Goal: Task Accomplishment & Management: Use online tool/utility

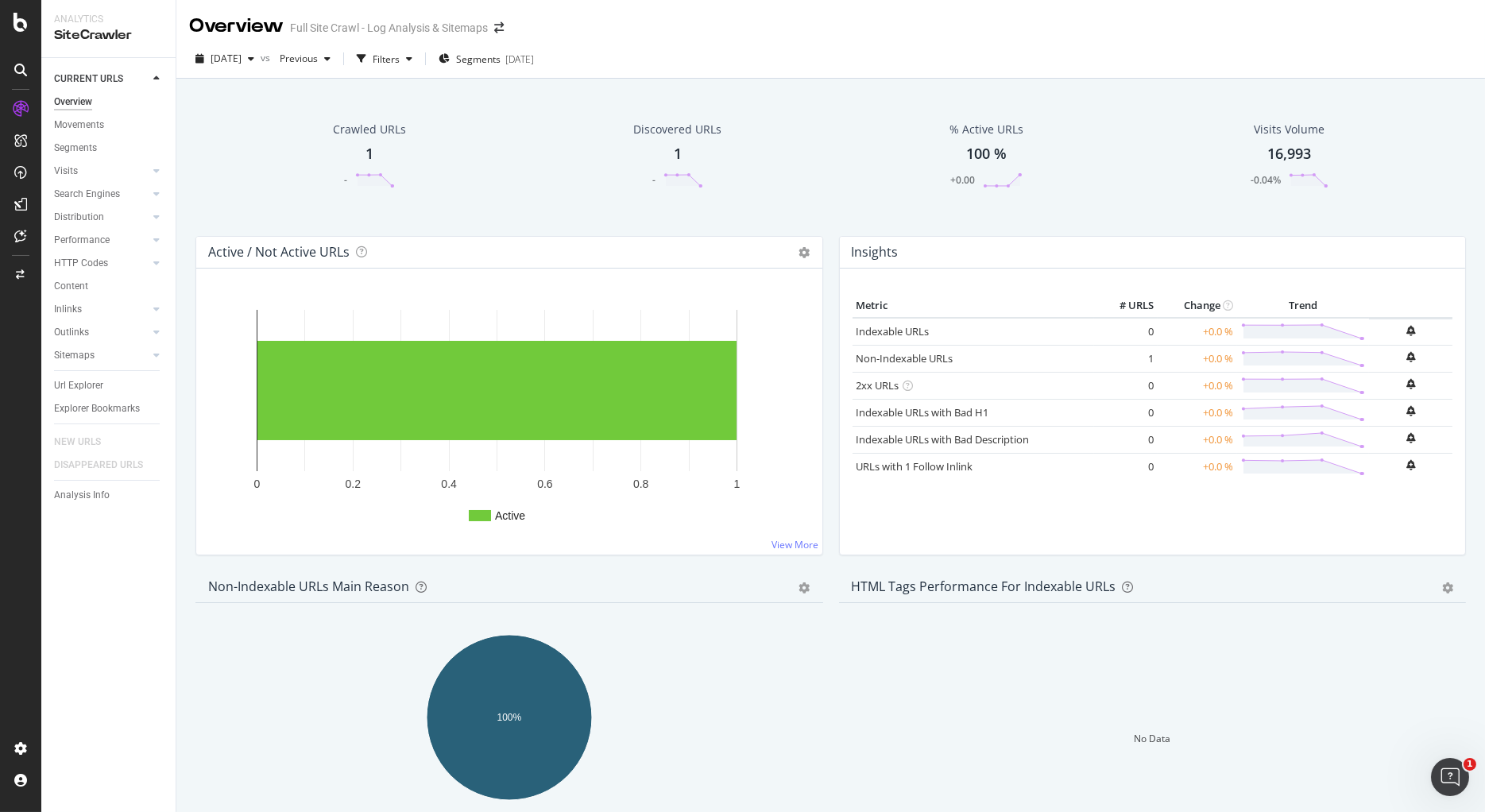
click at [752, 69] on div "[DATE] vs Previous Filters Segments [DATE]" at bounding box center [831, 62] width 1308 height 32
click at [647, 79] on div "Crawled URLs 1 - Discovered URLs 1 - % Active URLs 100 % +0.00 Visits Volume 16…" at bounding box center [831, 485] width 1308 height 812
click at [95, 699] on div "Crawl Manager" at bounding box center [144, 703] width 190 height 12
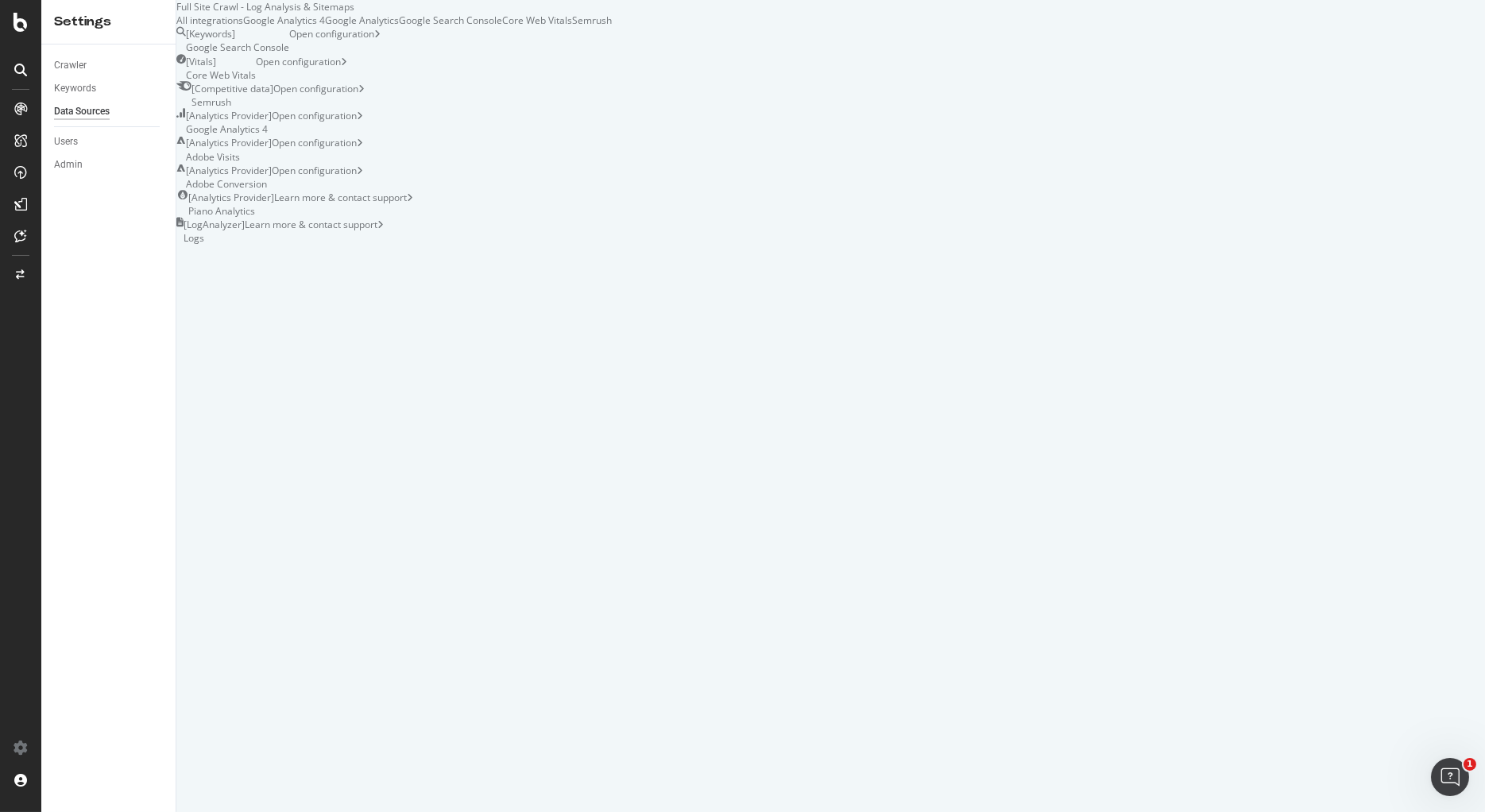
click at [325, 27] on div "Google Analytics 4" at bounding box center [284, 20] width 82 height 13
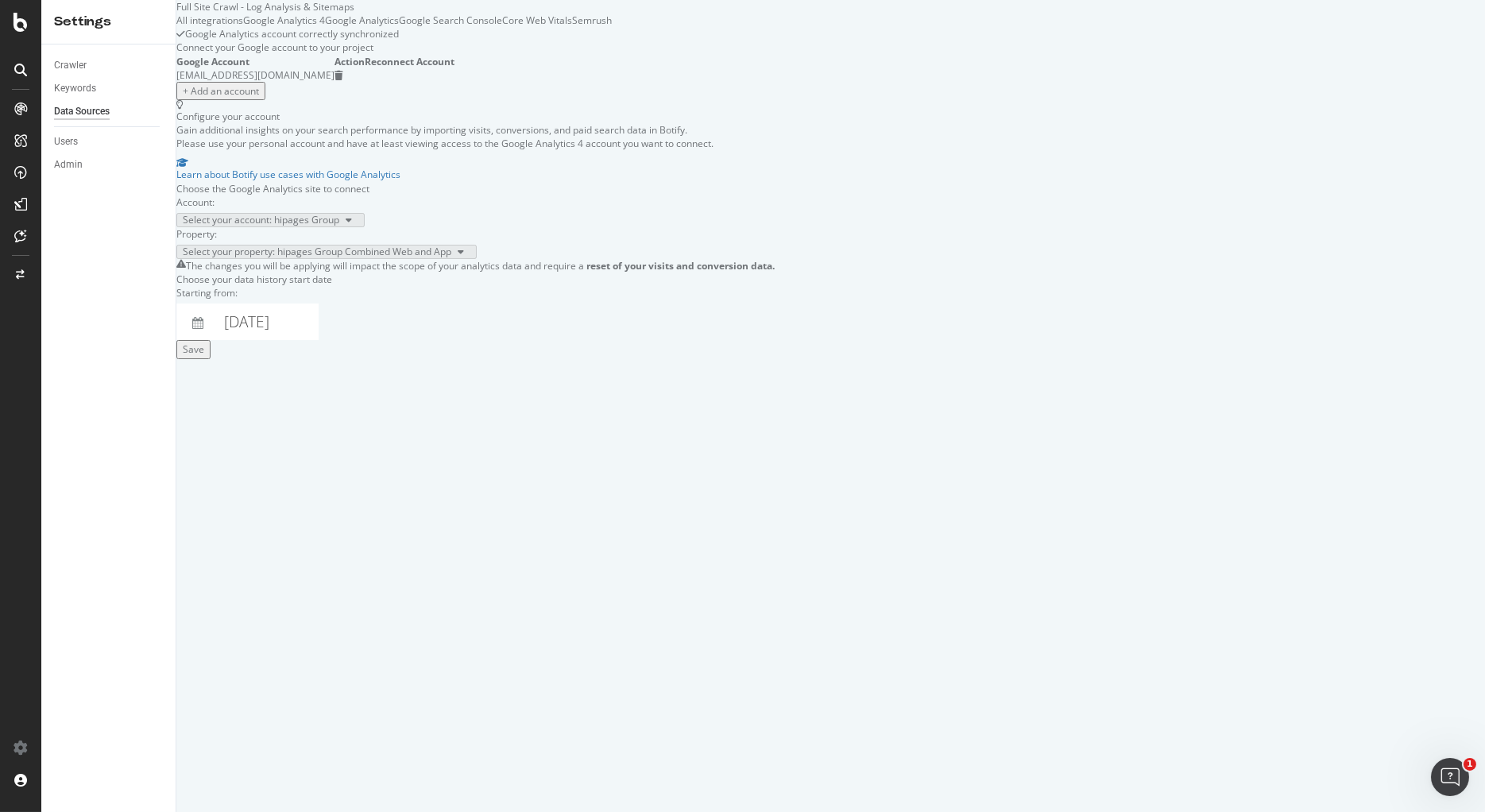
click at [204, 356] on div "Save" at bounding box center [194, 349] width 21 height 13
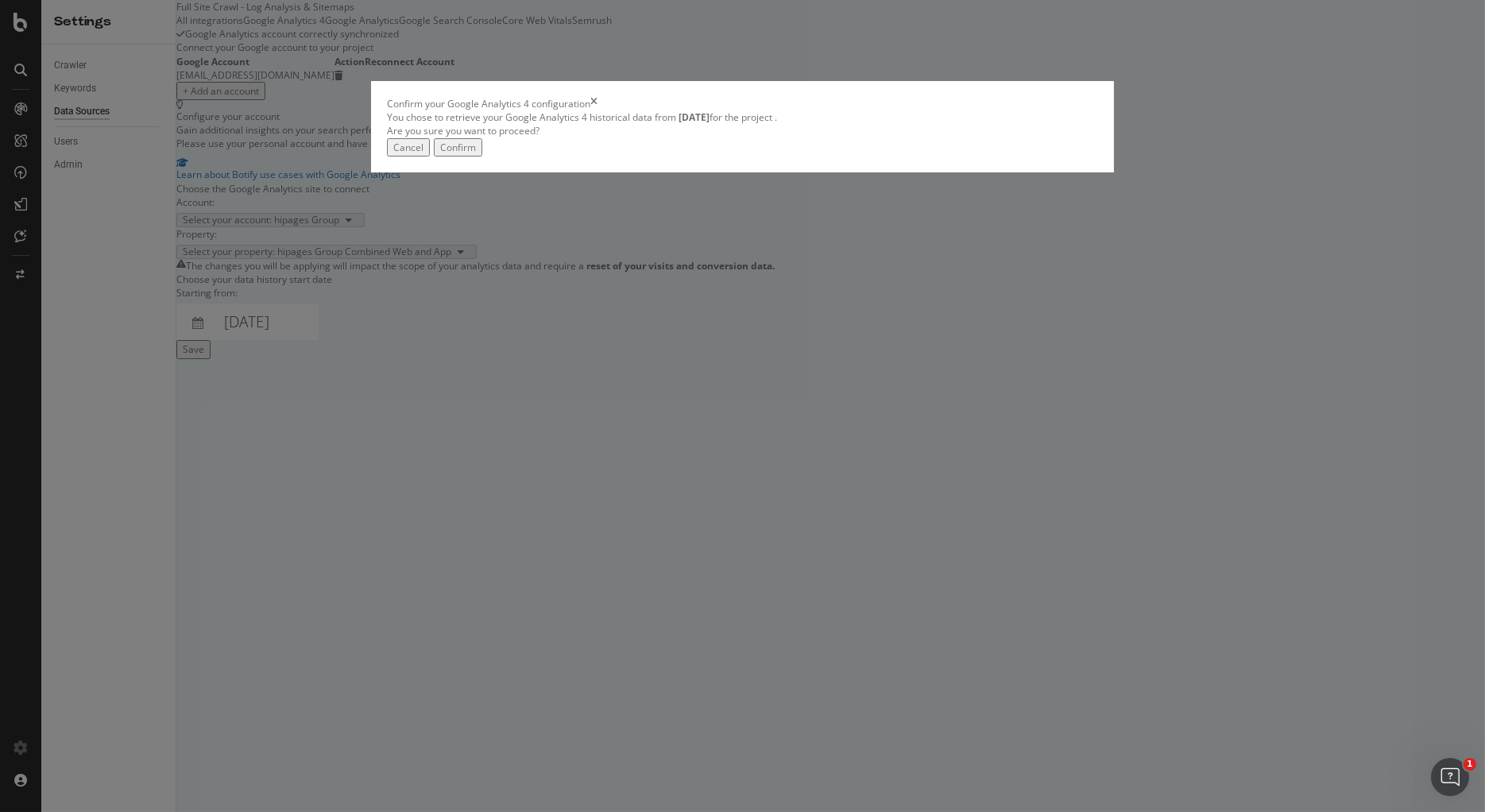
click at [423, 154] on div "Cancel" at bounding box center [408, 146] width 30 height 13
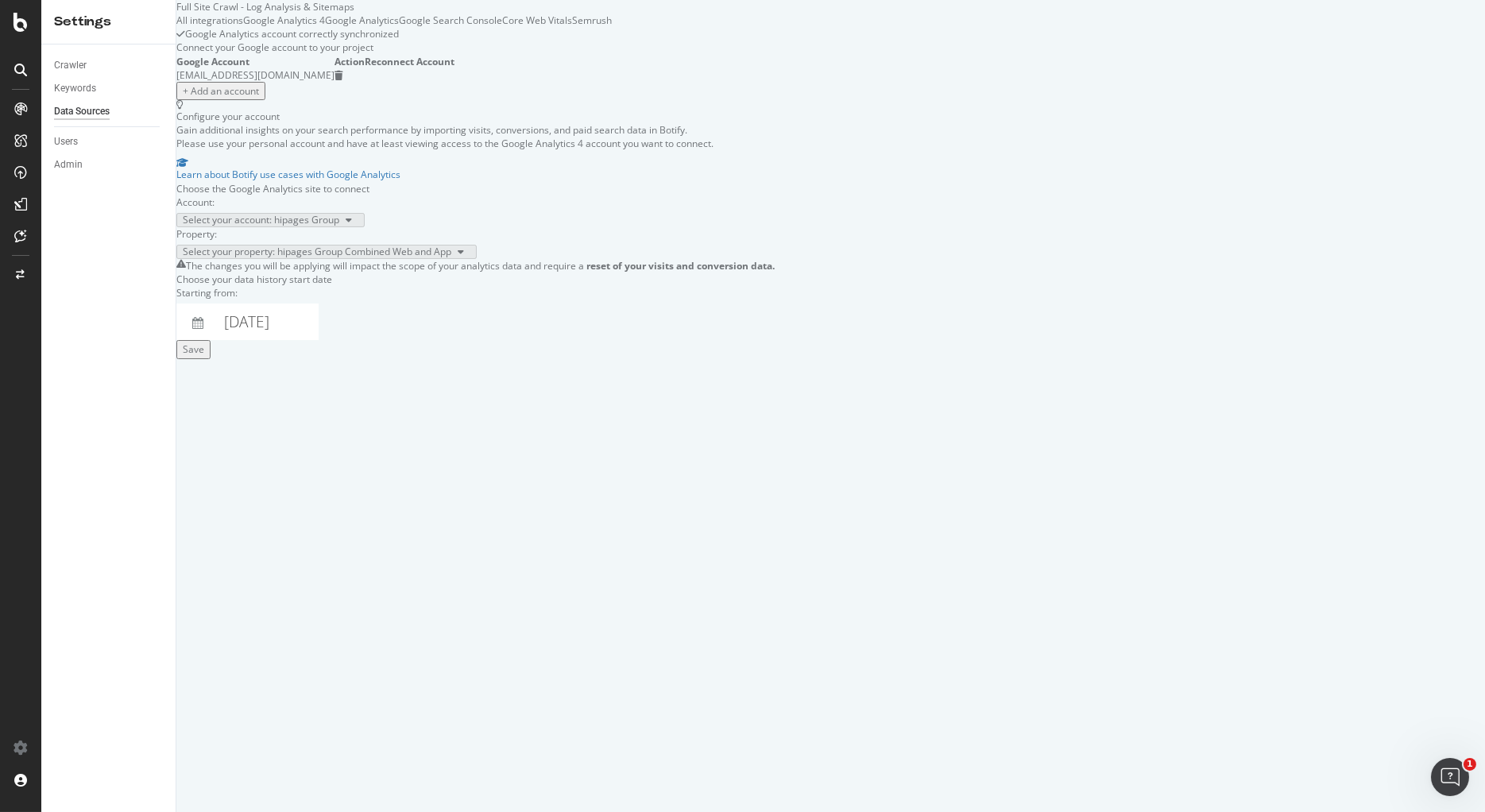
click at [204, 356] on div "Save" at bounding box center [194, 349] width 21 height 13
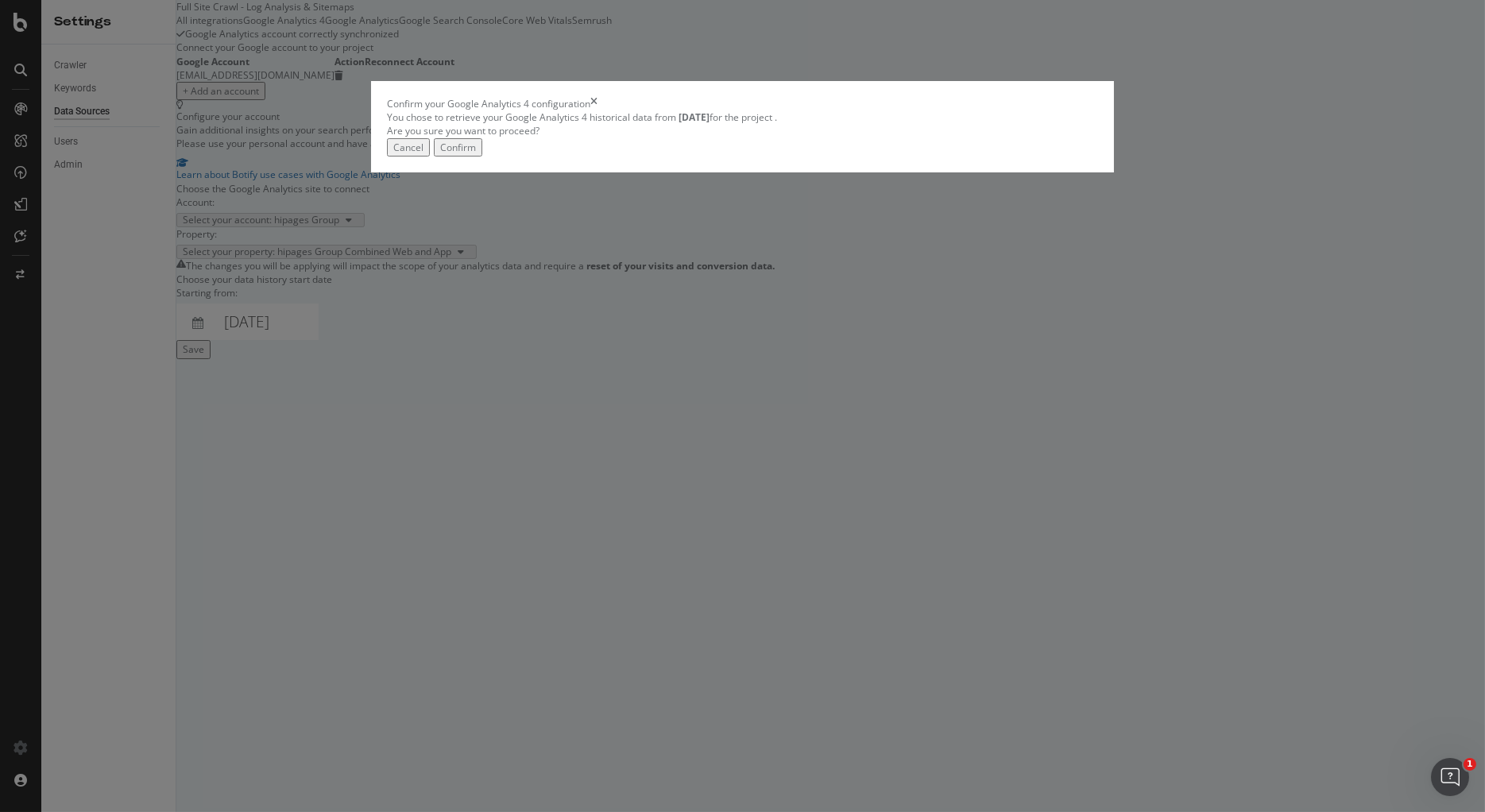
click at [476, 154] on div "Confirm" at bounding box center [458, 146] width 36 height 13
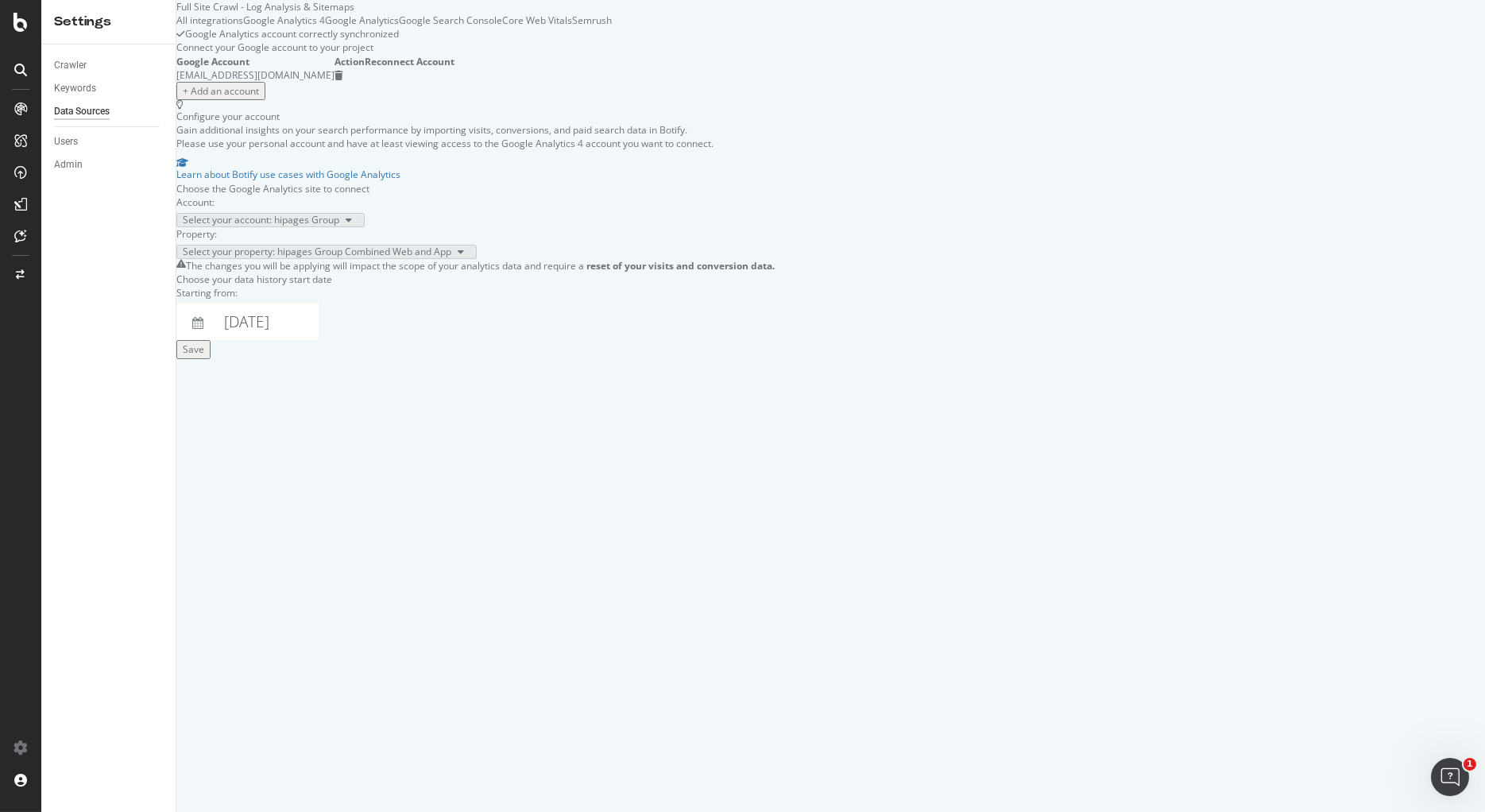
click at [399, 27] on div "Google Analytics" at bounding box center [361, 20] width 74 height 13
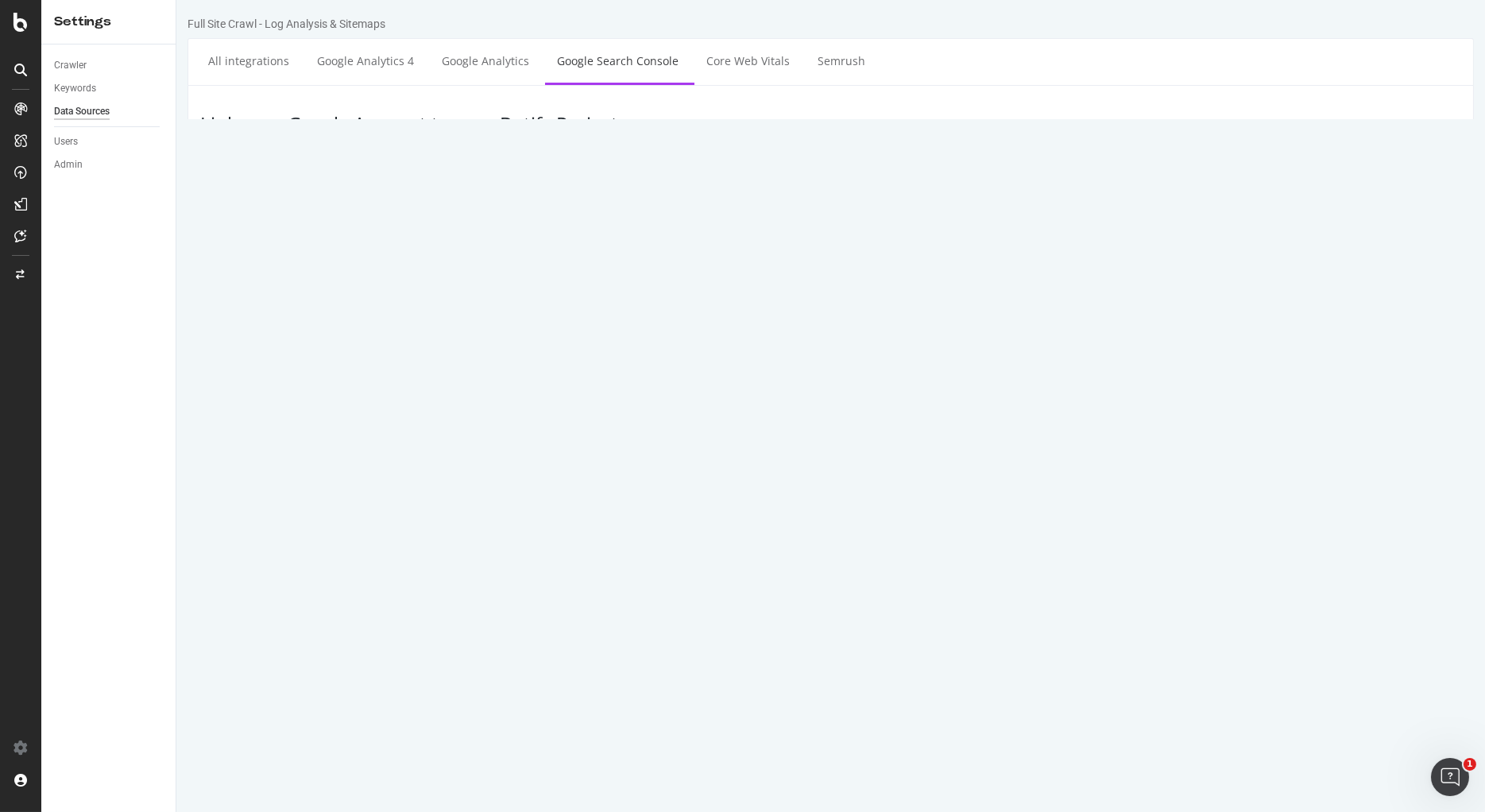
click at [946, 35] on div "Full Site Crawl - Log Analysis & Sitemaps" at bounding box center [829, 27] width 1286 height 22
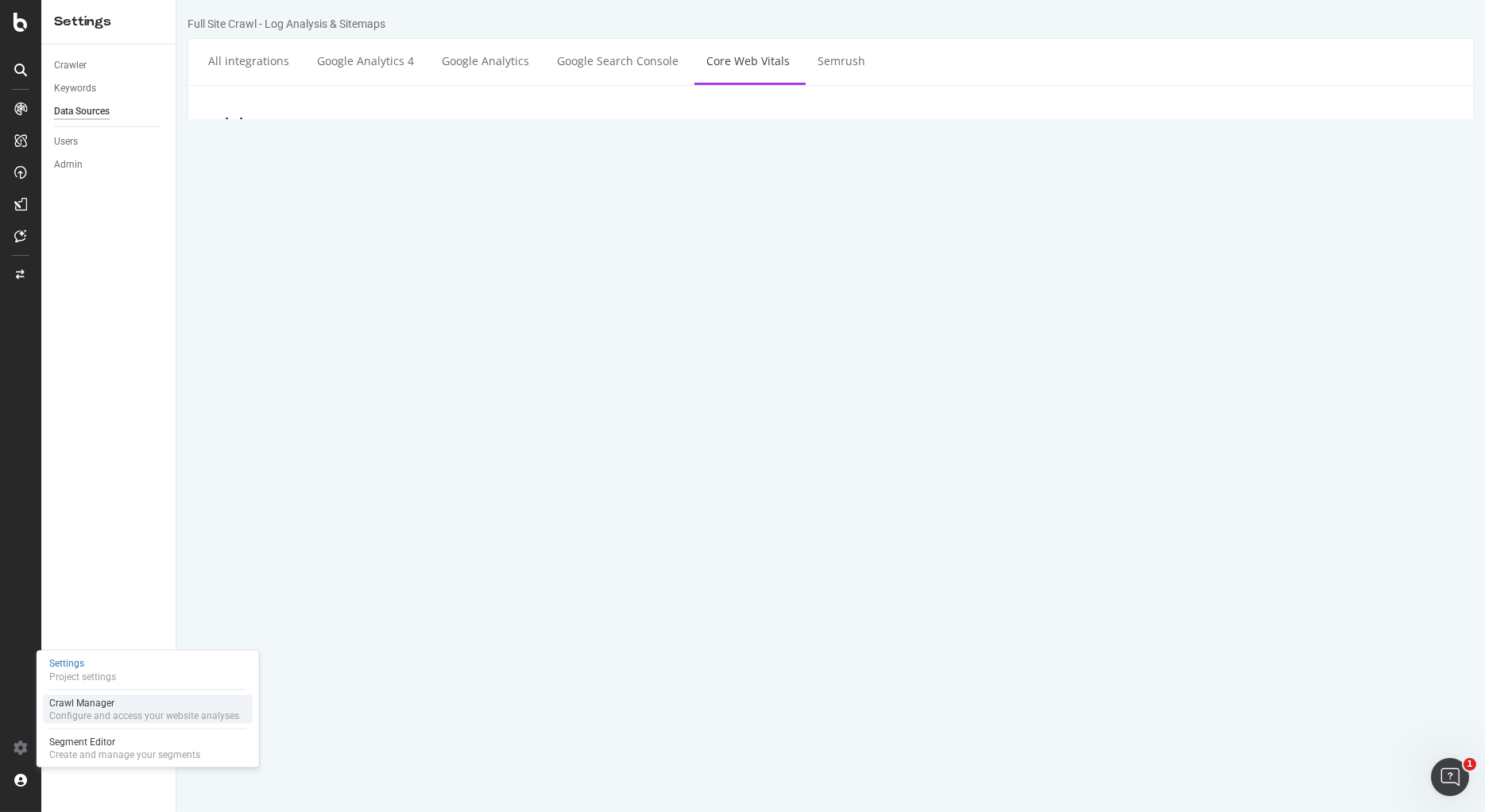
click at [83, 700] on div "Crawl Manager" at bounding box center [144, 703] width 190 height 12
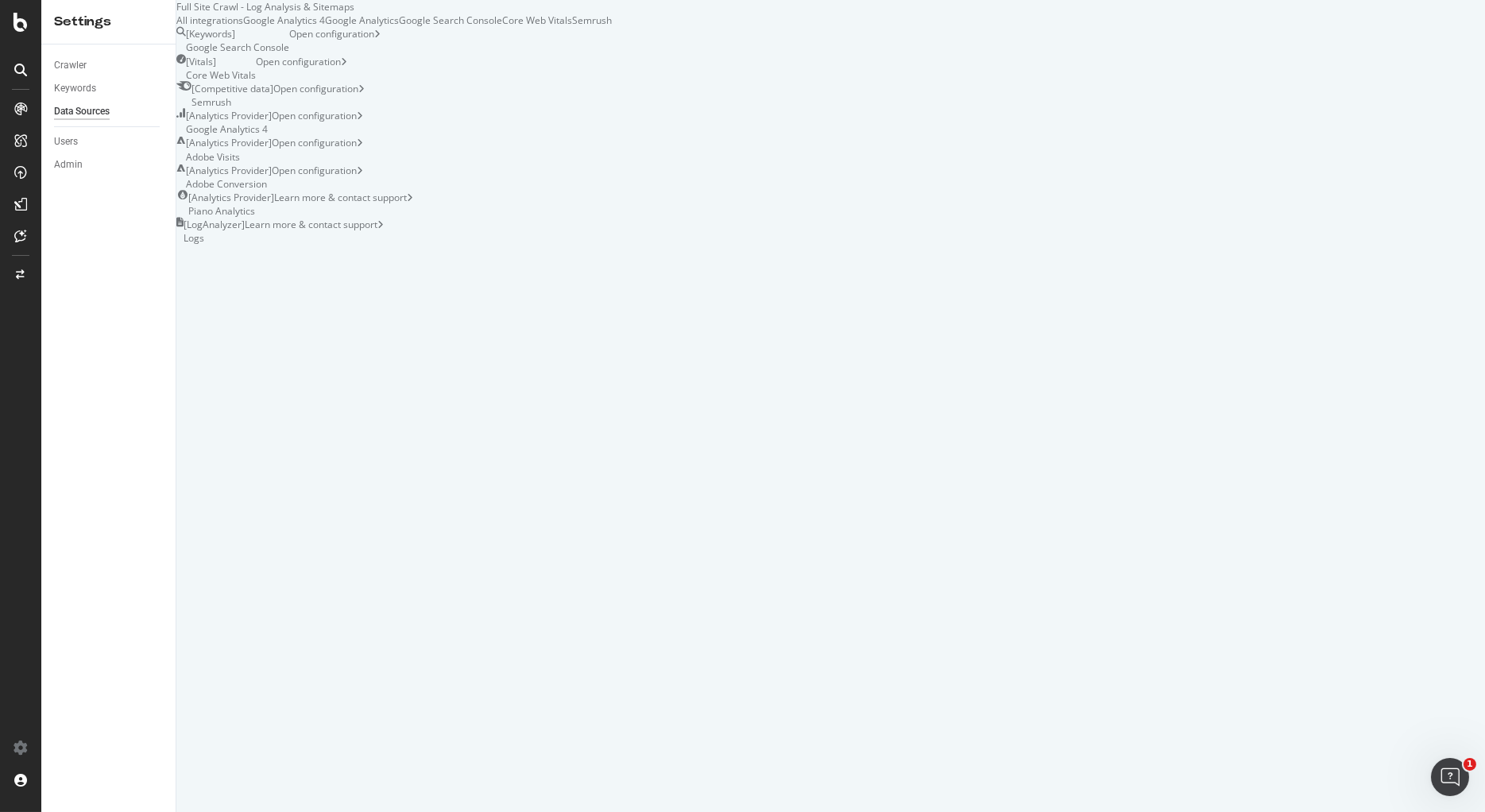
click at [325, 27] on div "Google Analytics 4" at bounding box center [284, 20] width 82 height 13
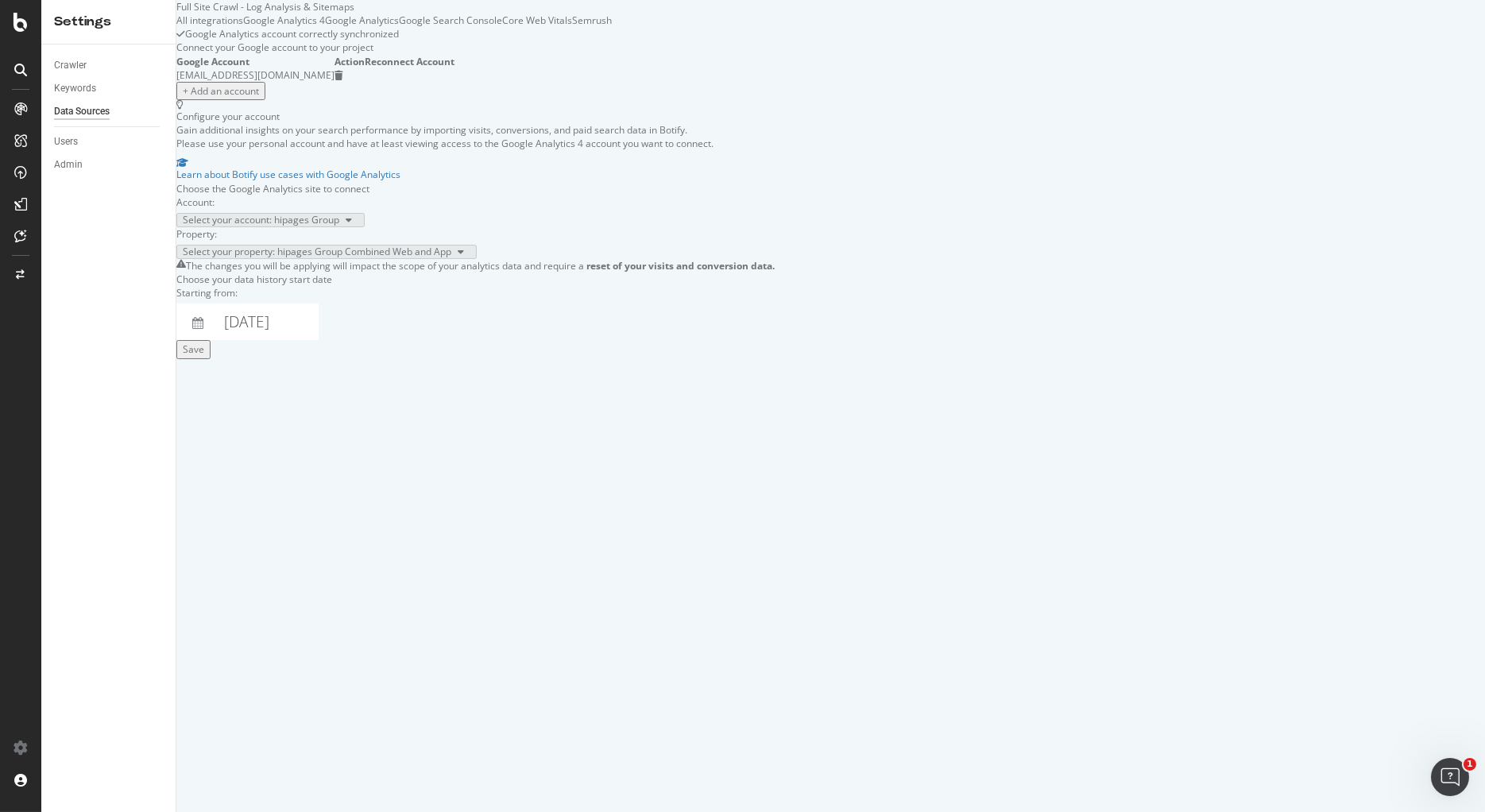
click at [399, 27] on div "Google Analytics" at bounding box center [361, 20] width 74 height 13
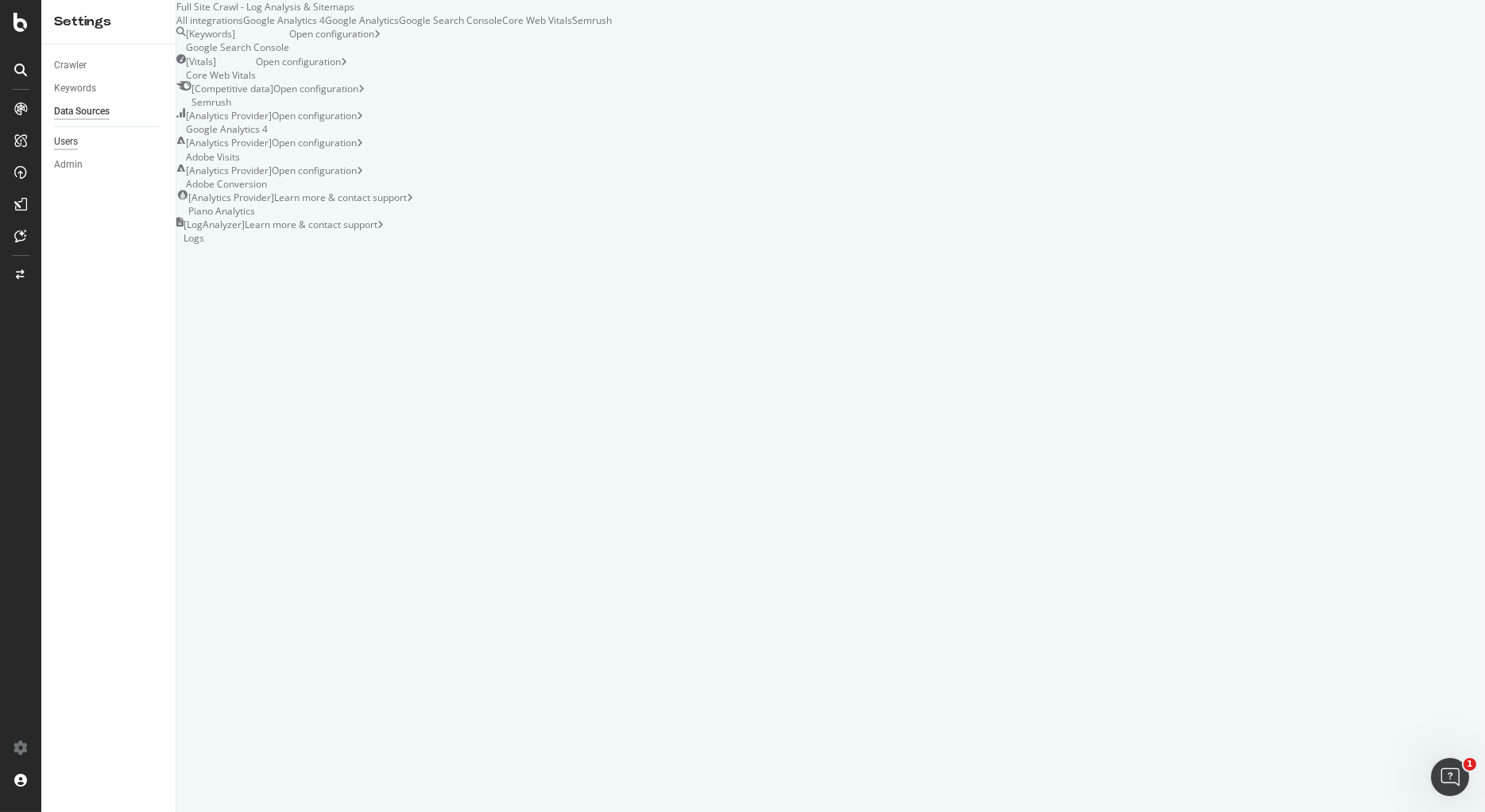
click at [69, 139] on div "Users" at bounding box center [66, 141] width 24 height 17
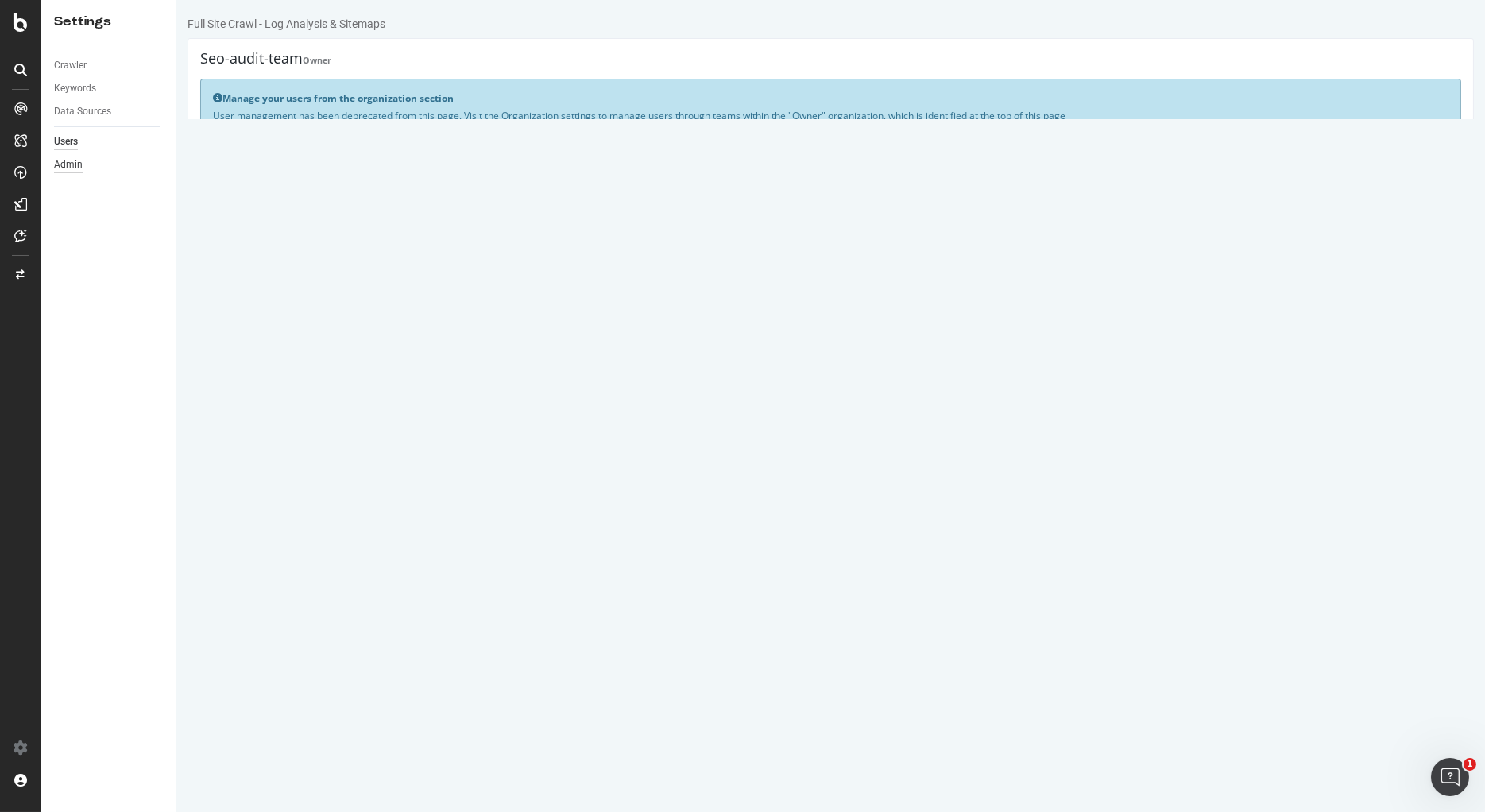
click at [71, 163] on div "Admin" at bounding box center [68, 164] width 28 height 17
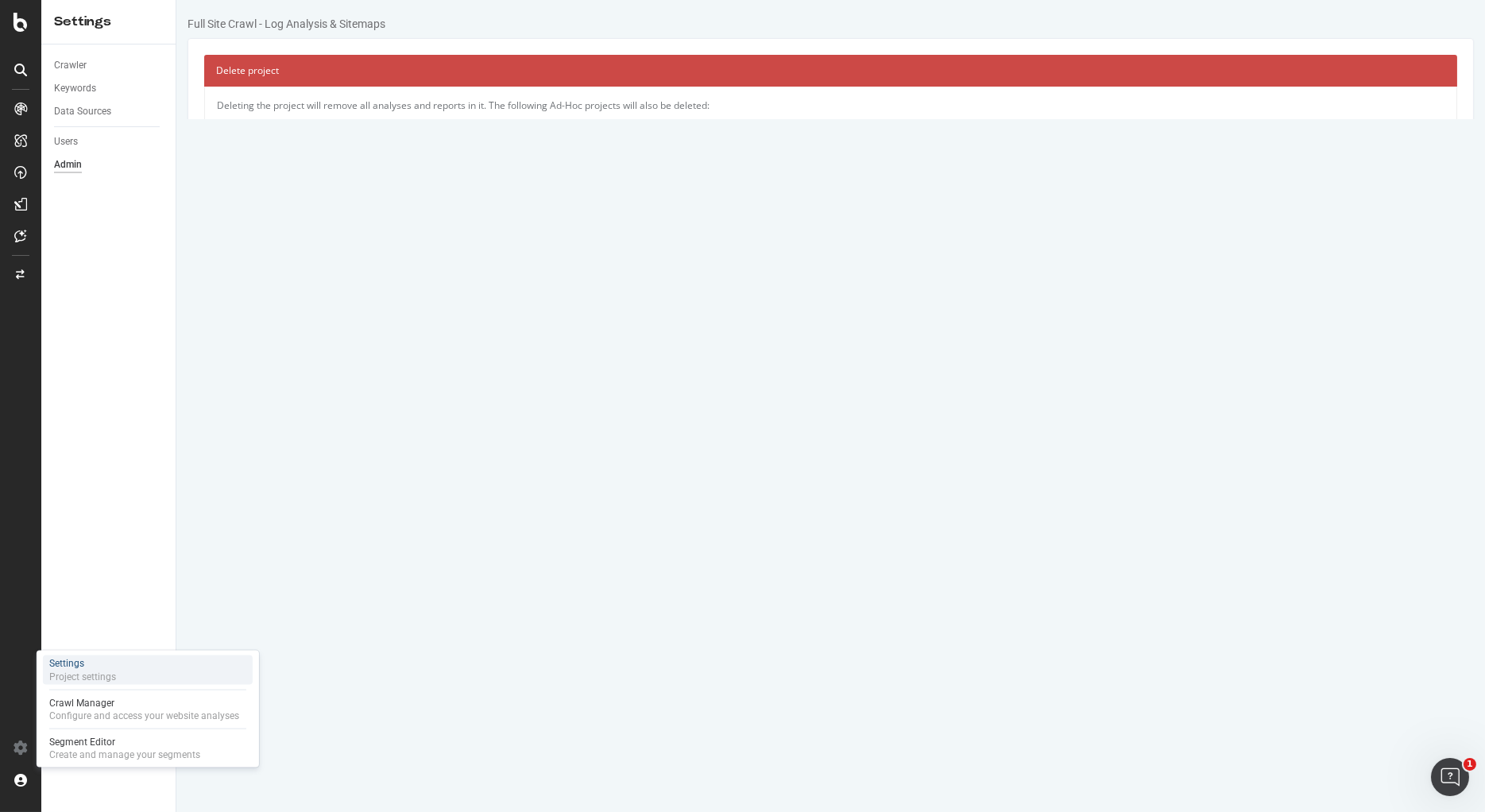
click at [93, 664] on div "Settings" at bounding box center [82, 662] width 67 height 13
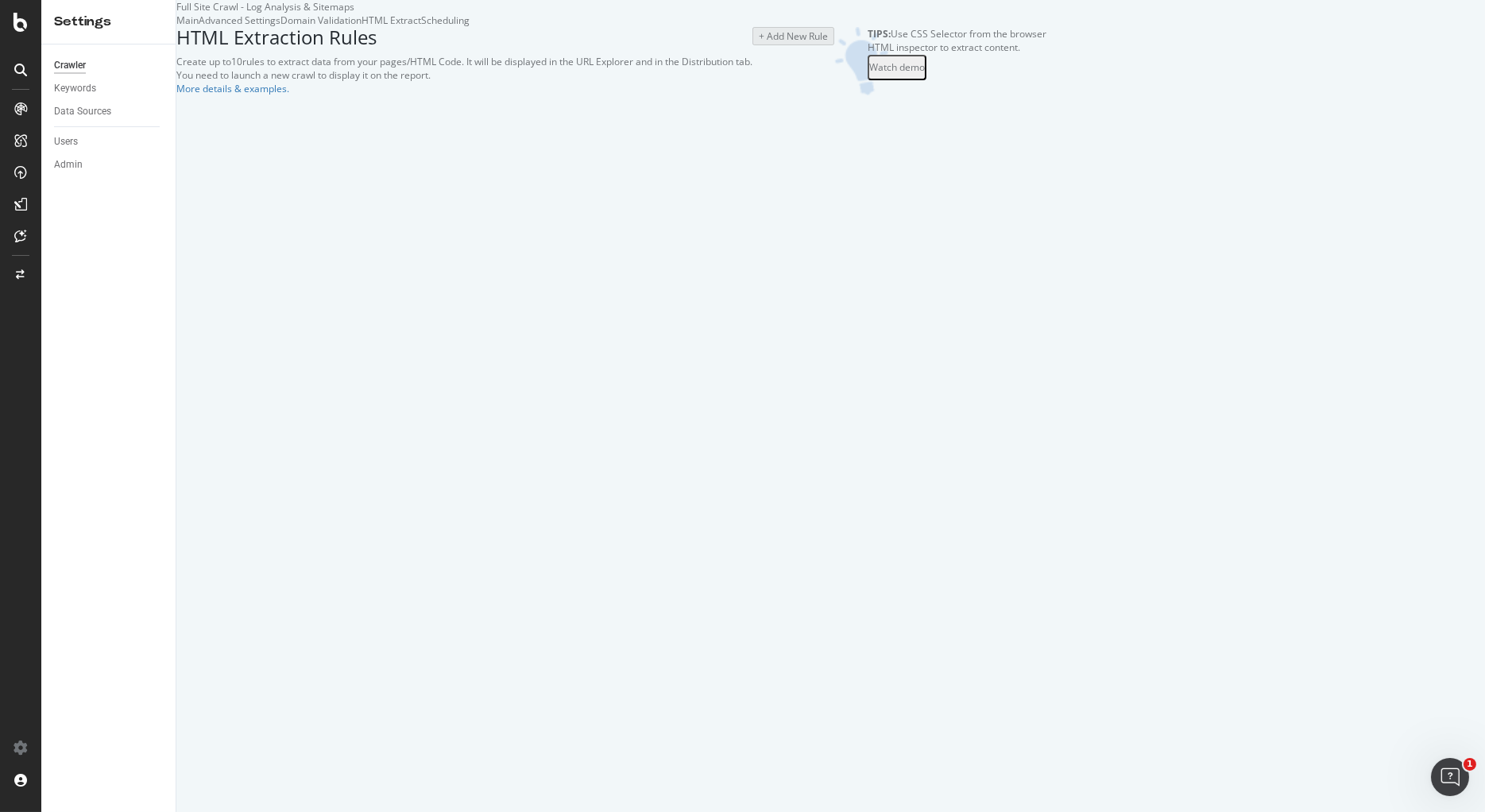
select select "count"
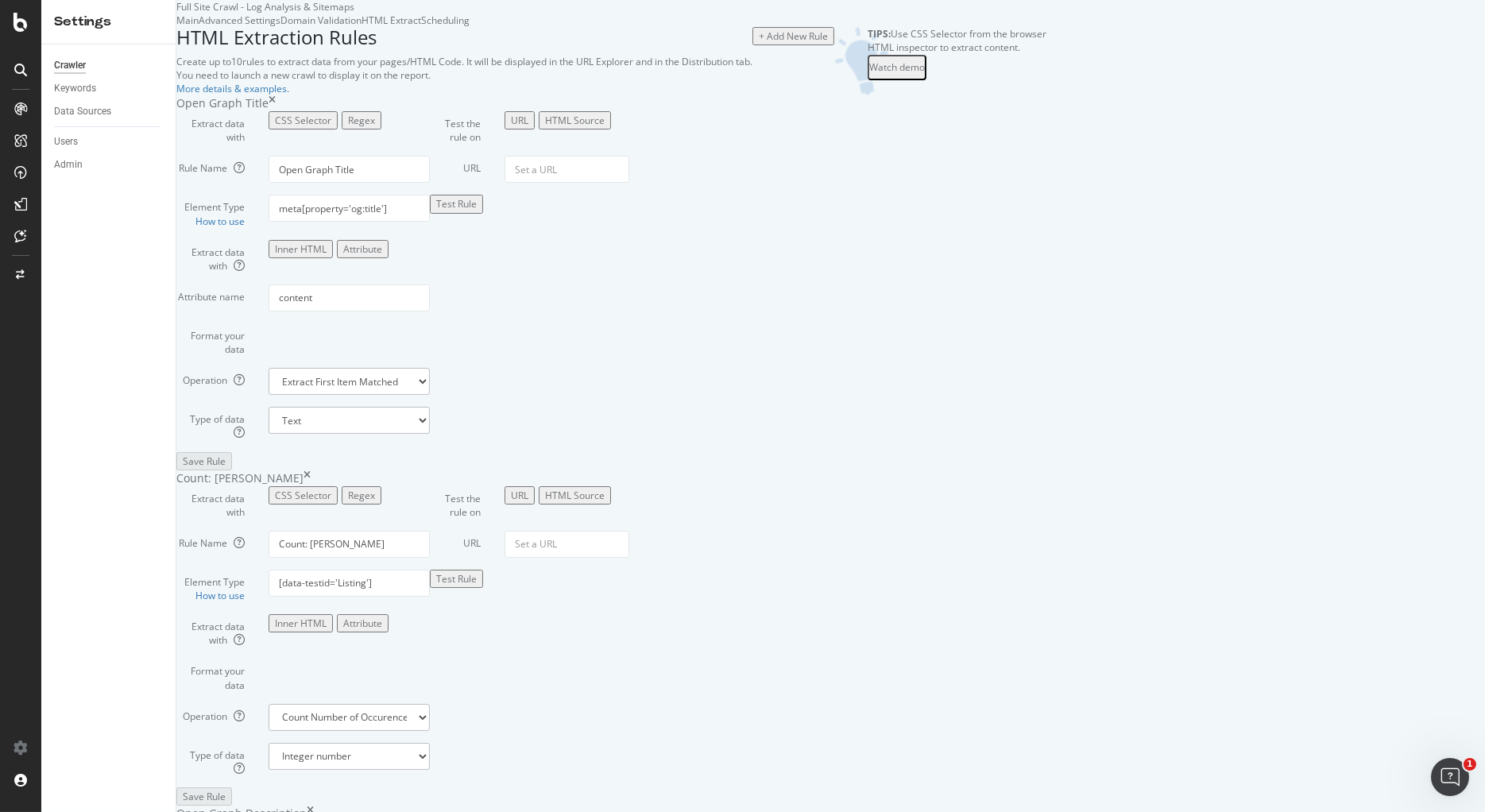
click at [470, 27] on div "Scheduling" at bounding box center [445, 20] width 49 height 13
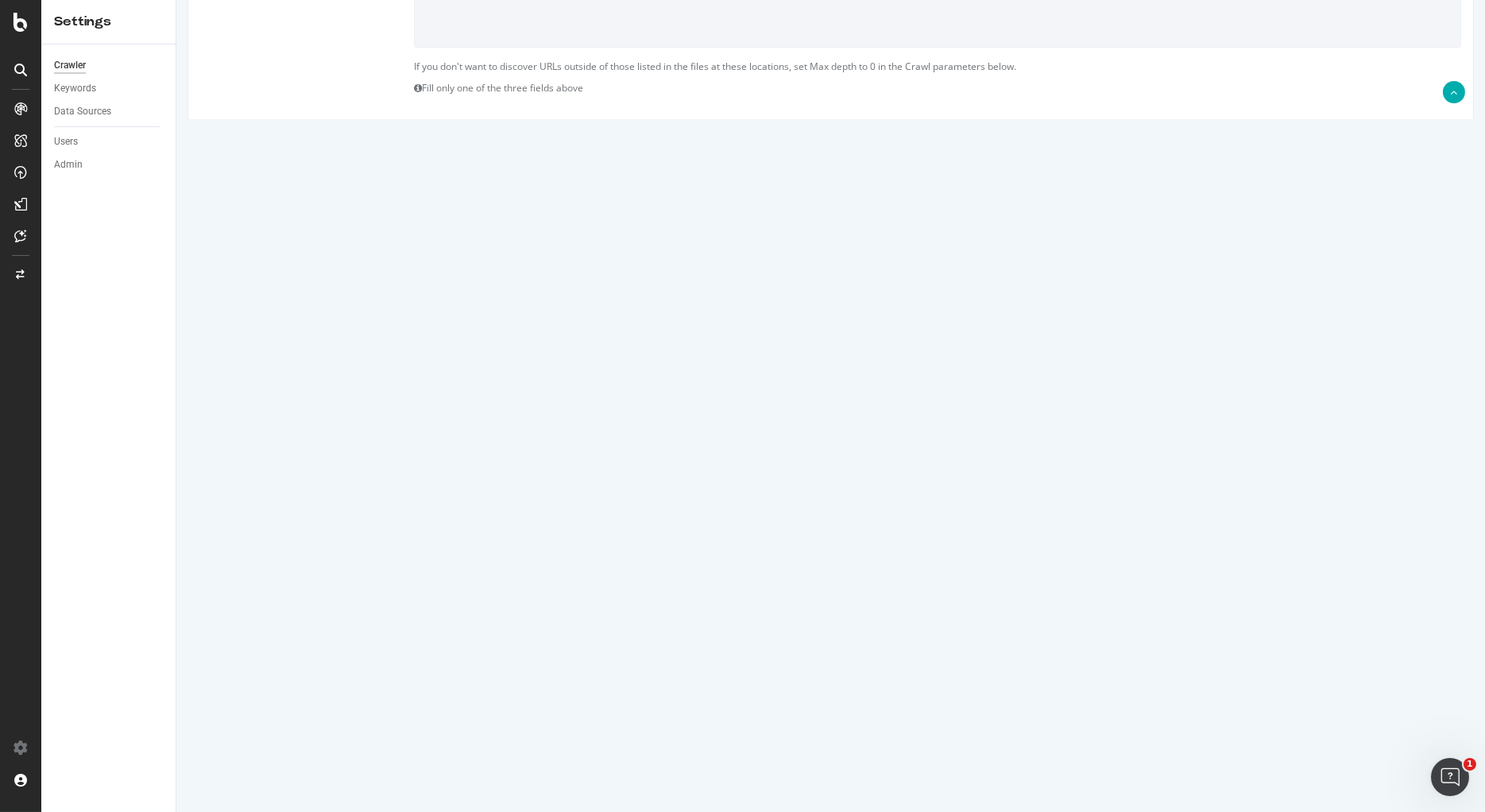
scroll to position [455, 0]
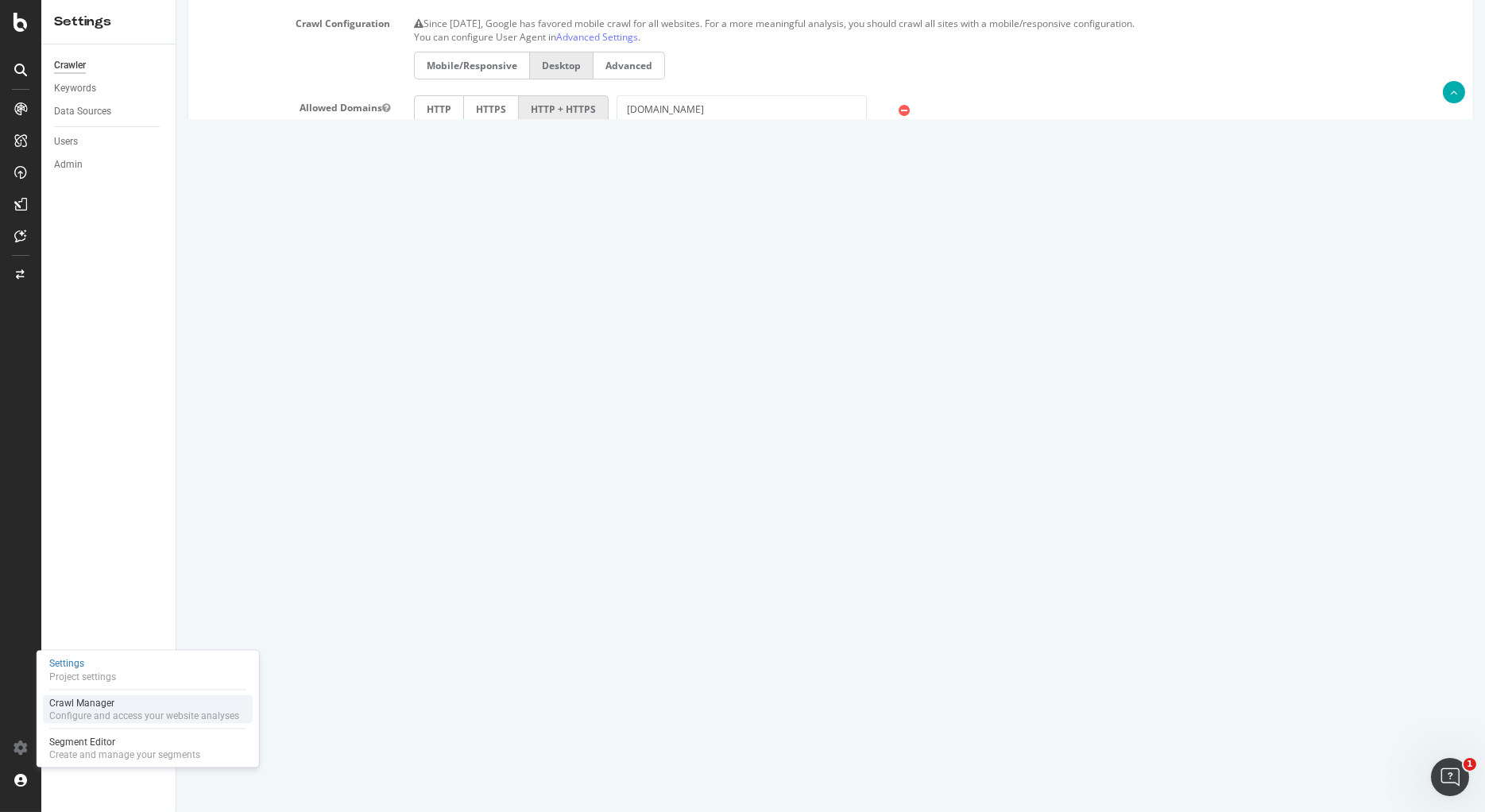
click at [88, 706] on div "Crawl Manager" at bounding box center [144, 703] width 190 height 12
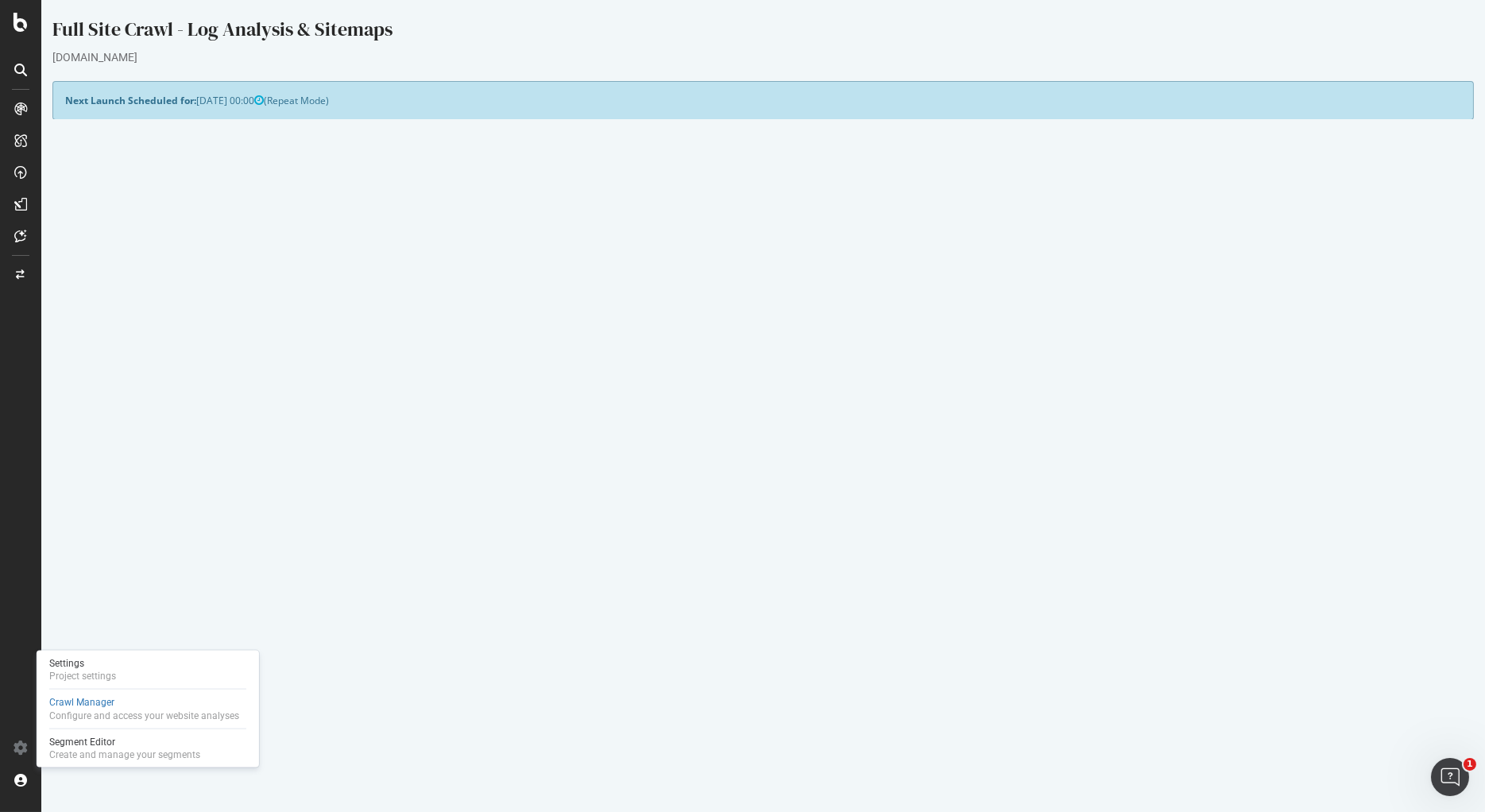
click at [204, 169] on div "Visit information will not be downloaded from Google Analytics for this analysi…" at bounding box center [762, 162] width 1421 height 52
click at [753, 174] on b "paulmartin[[EMAIL_ADDRESS][DOMAIN_NAME]]" at bounding box center [662, 169] width 224 height 13
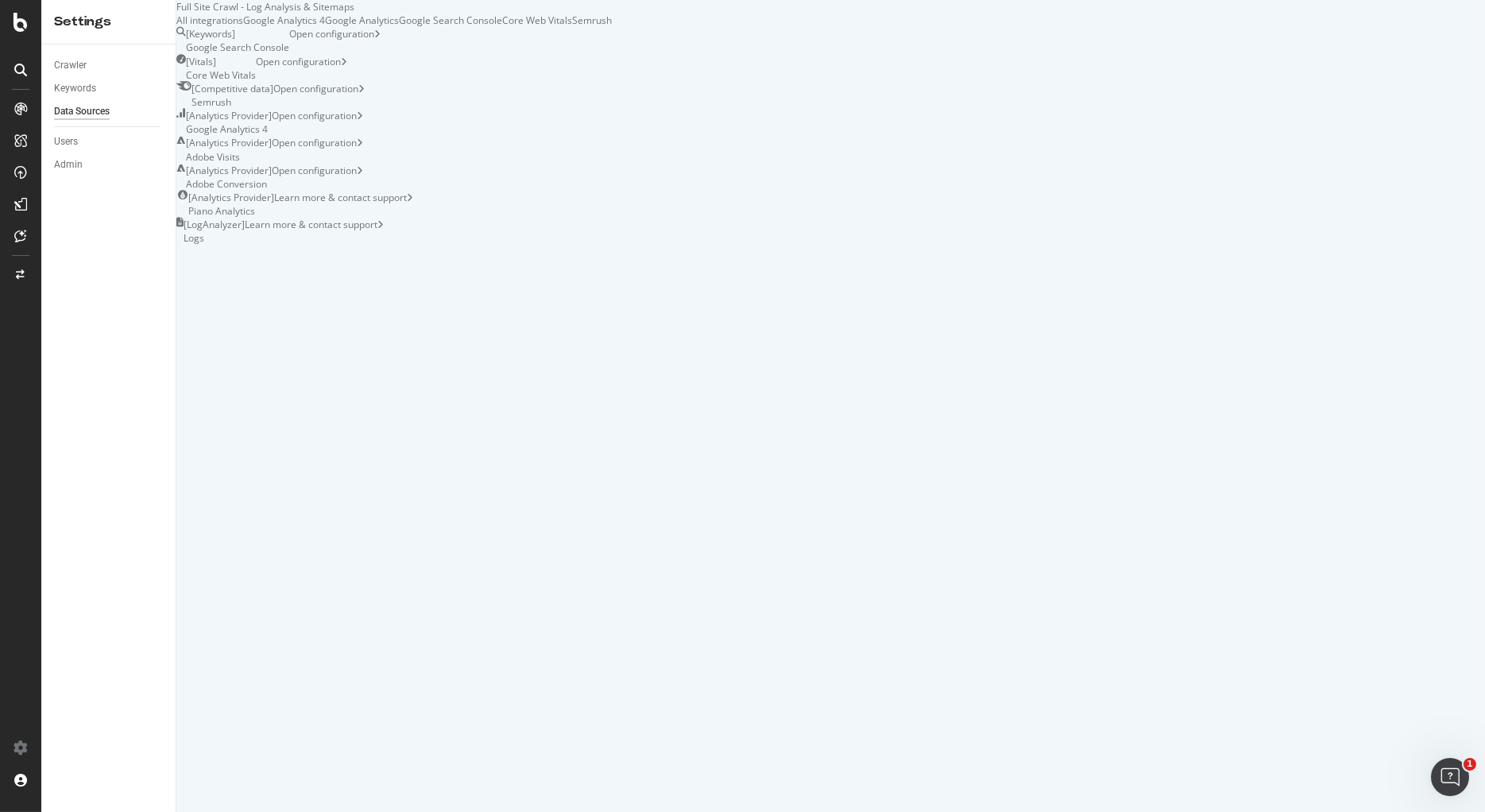
click at [325, 27] on div "Google Analytics 4" at bounding box center [284, 20] width 82 height 13
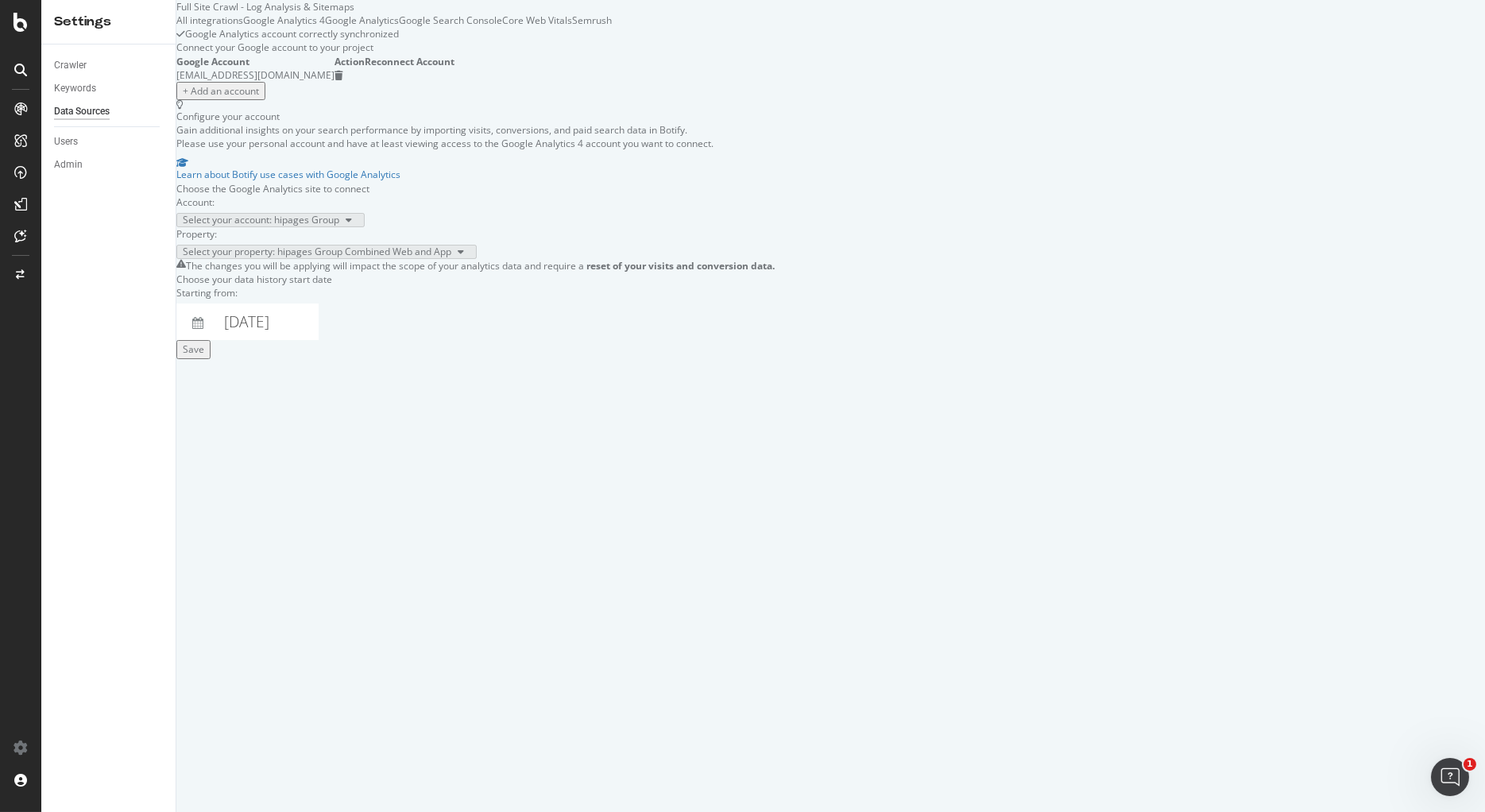
click at [315, 340] on input "[DATE]" at bounding box center [267, 321] width 103 height 36
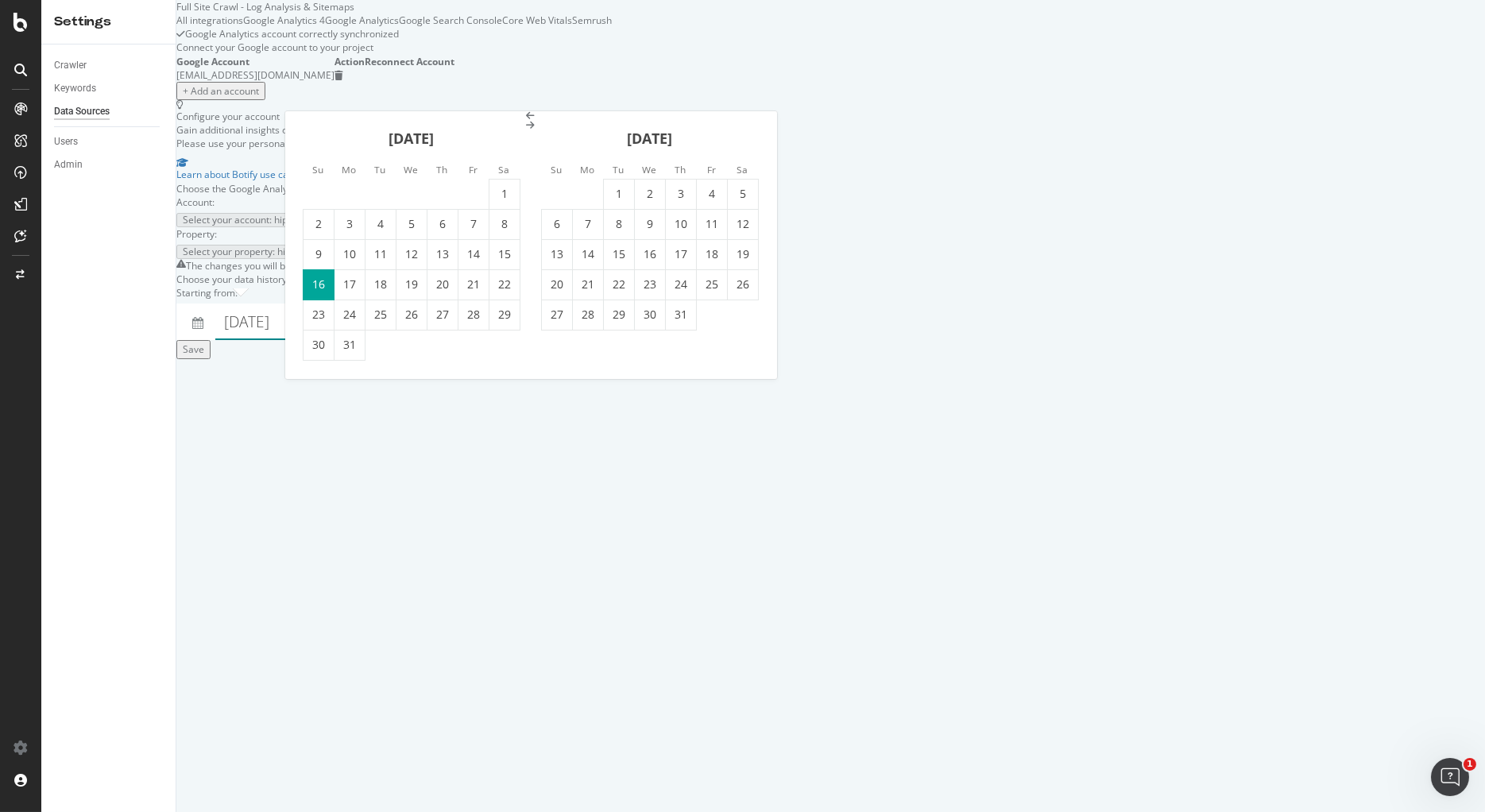
click at [594, 359] on div "Google Analytics account correctly synchronized Connect your Google account to …" at bounding box center [476, 192] width 598 height 331
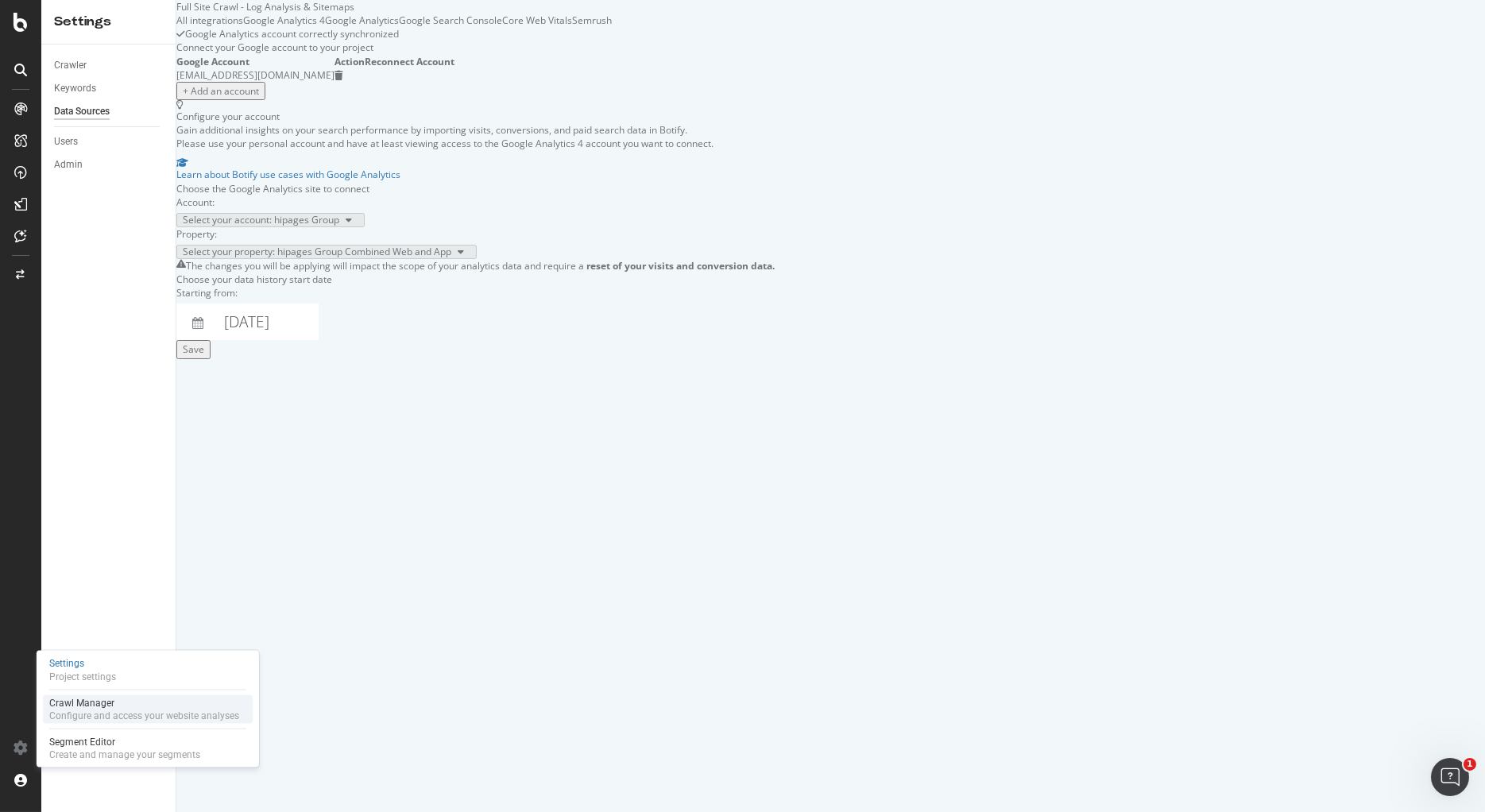
click at [85, 701] on div "Crawl Manager" at bounding box center [144, 703] width 190 height 12
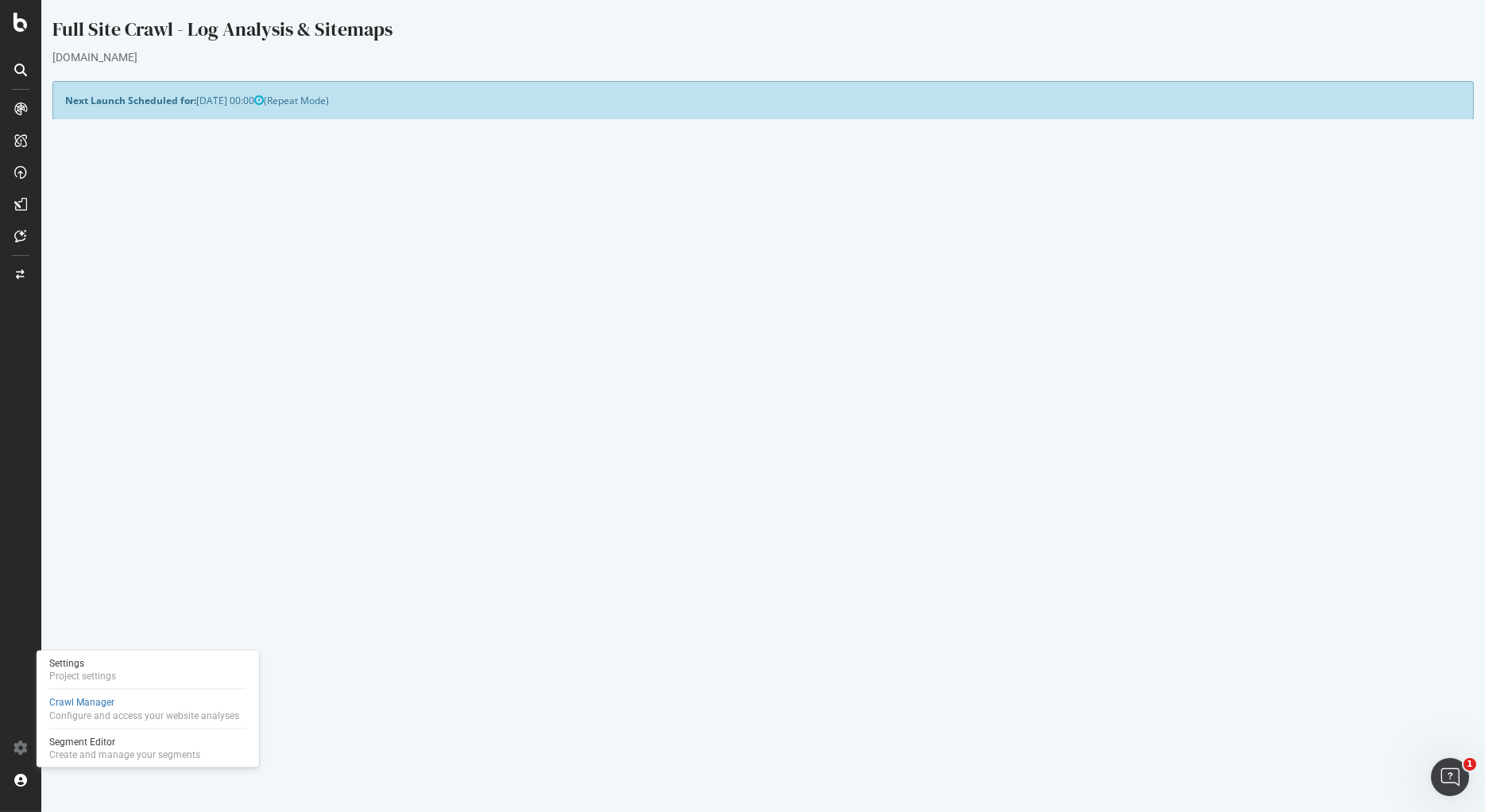
click at [736, 497] on button "Yes! Start Now" at bounding box center [742, 497] width 99 height 26
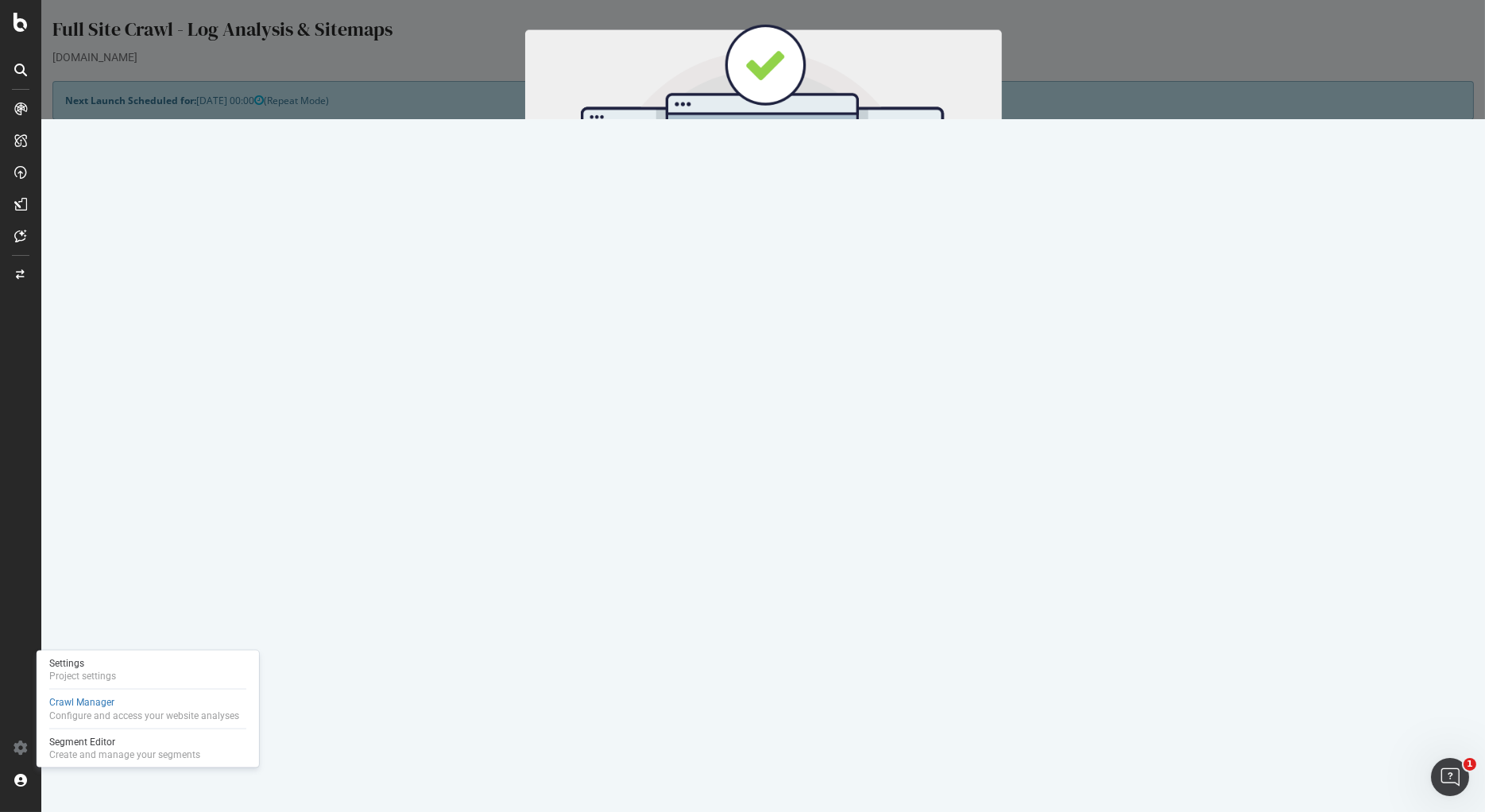
click at [776, 268] on button "Start Now" at bounding box center [792, 264] width 70 height 27
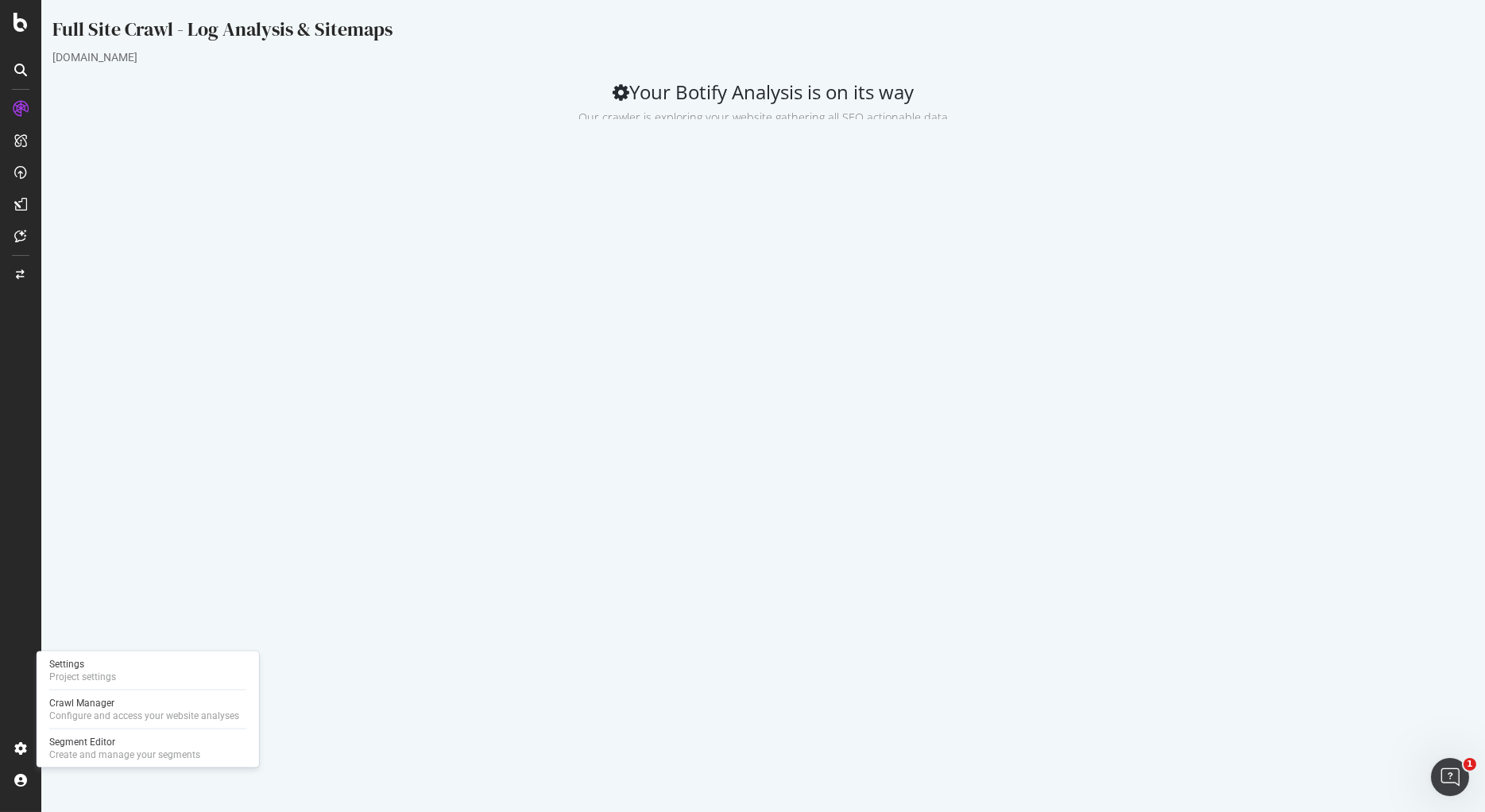
click at [486, 109] on p "Our crawler is exploring your website gathering all SEO actionable data" at bounding box center [762, 114] width 1421 height 22
